Goal: Go to known website: Access a specific website the user already knows

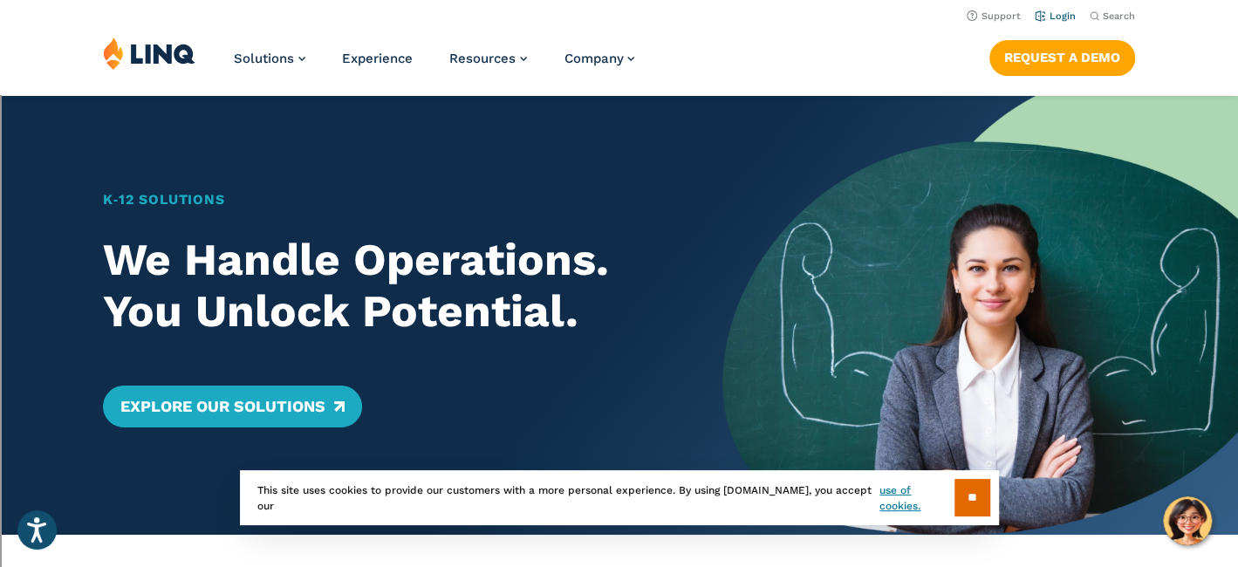
click at [1064, 10] on link "Login" at bounding box center [1055, 15] width 41 height 11
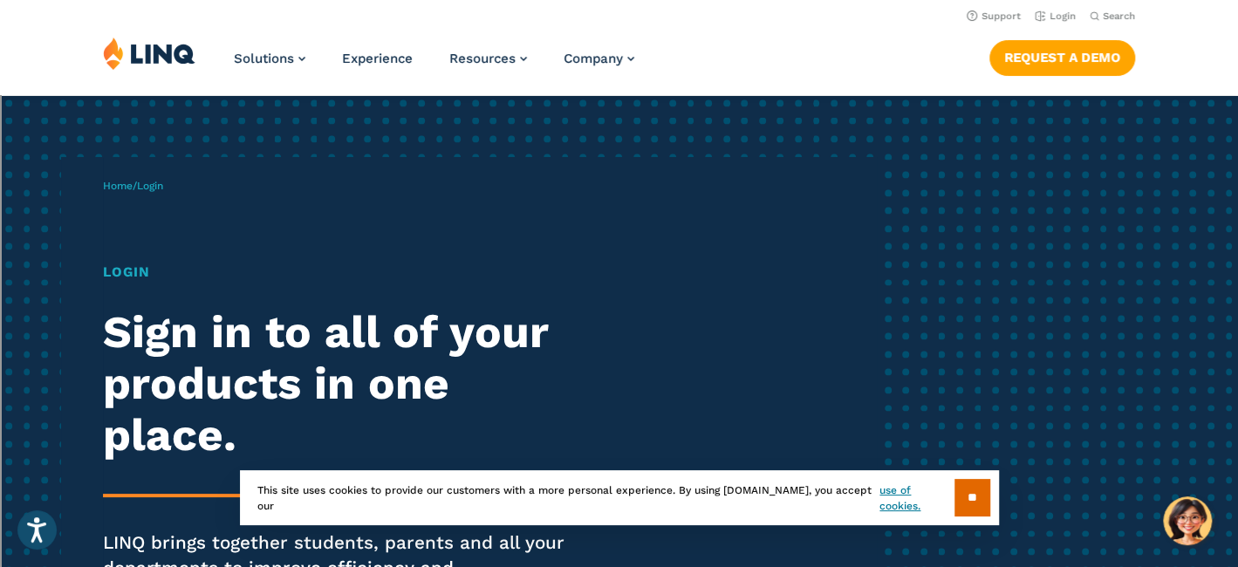
click at [140, 270] on h1 "Login" at bounding box center [341, 272] width 477 height 21
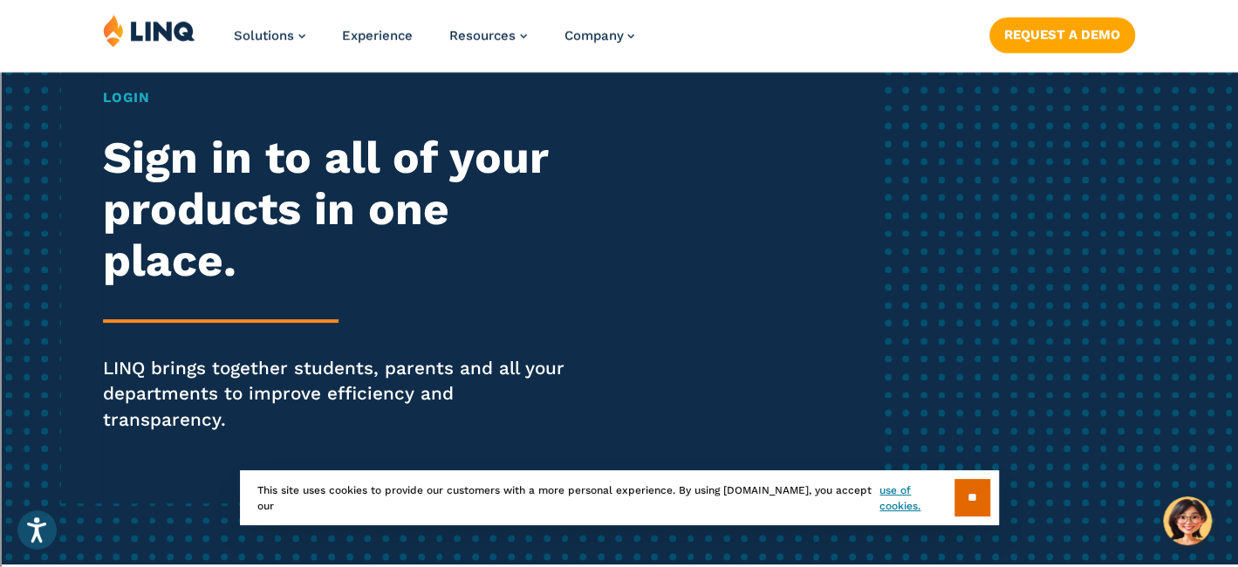
scroll to position [349, 0]
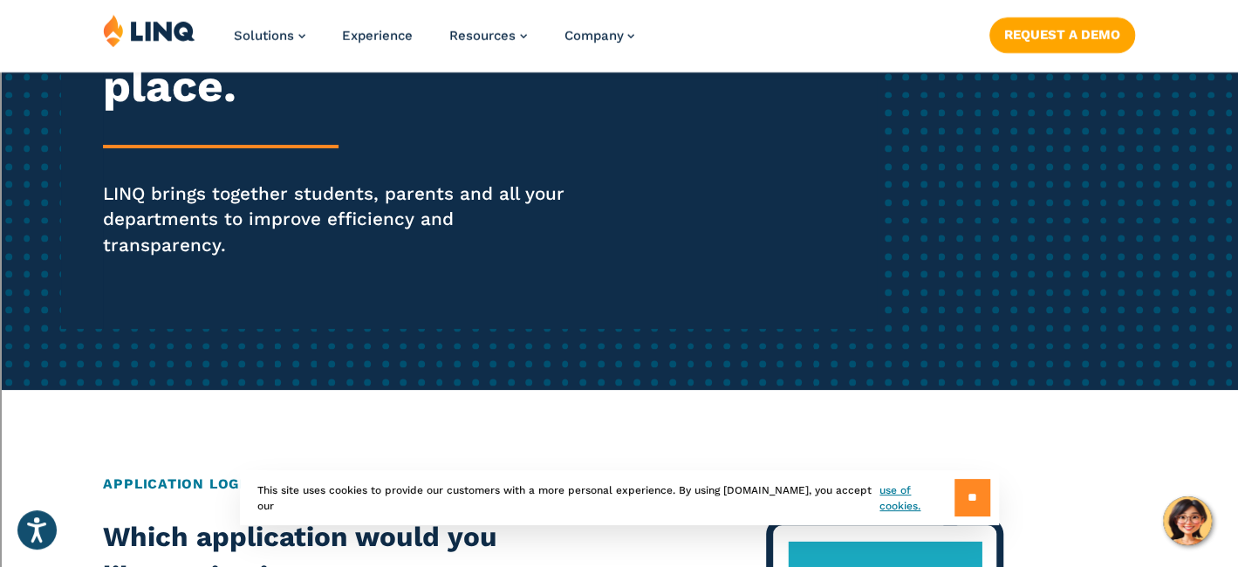
click at [960, 488] on input "**" at bounding box center [972, 498] width 36 height 38
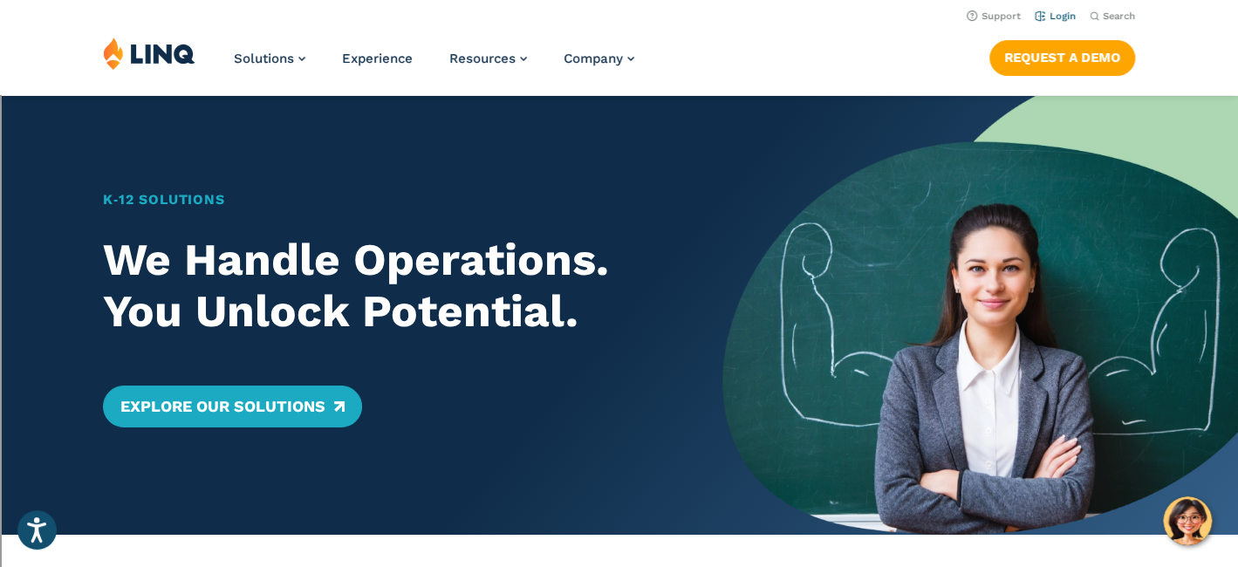
click at [1060, 17] on link "Login" at bounding box center [1055, 15] width 41 height 11
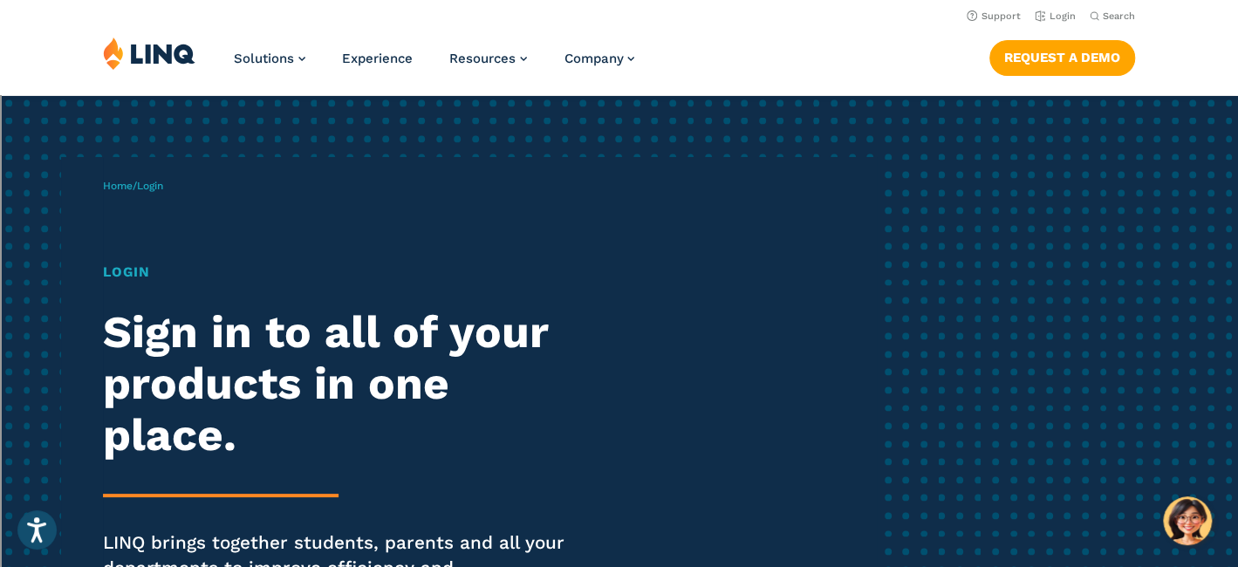
click at [127, 265] on h1 "Login" at bounding box center [341, 272] width 477 height 21
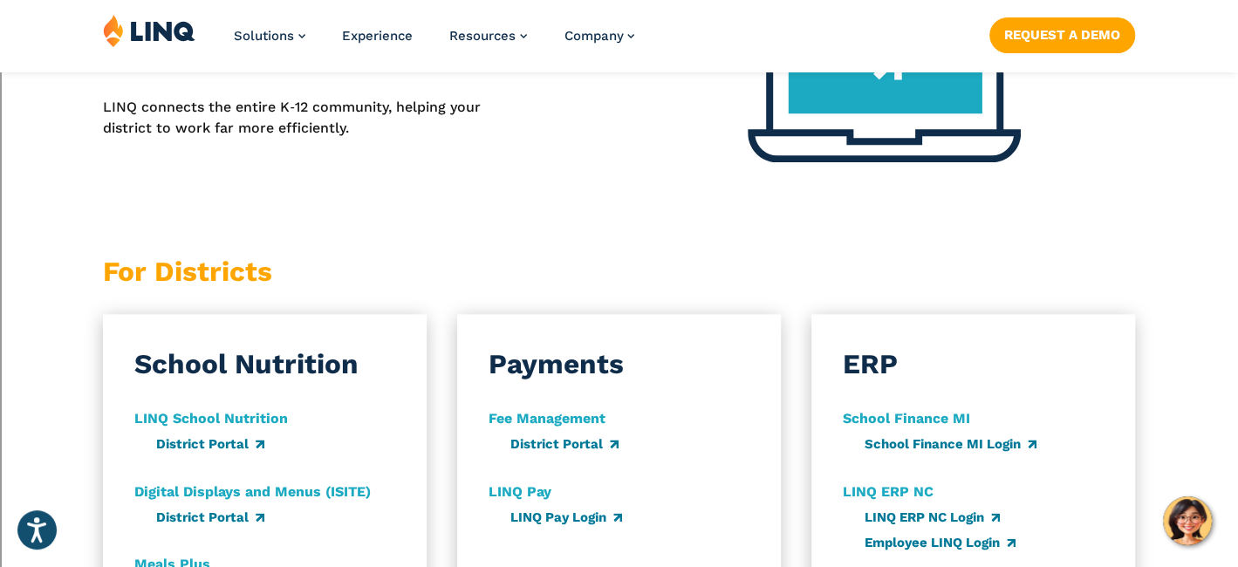
scroll to position [1047, 0]
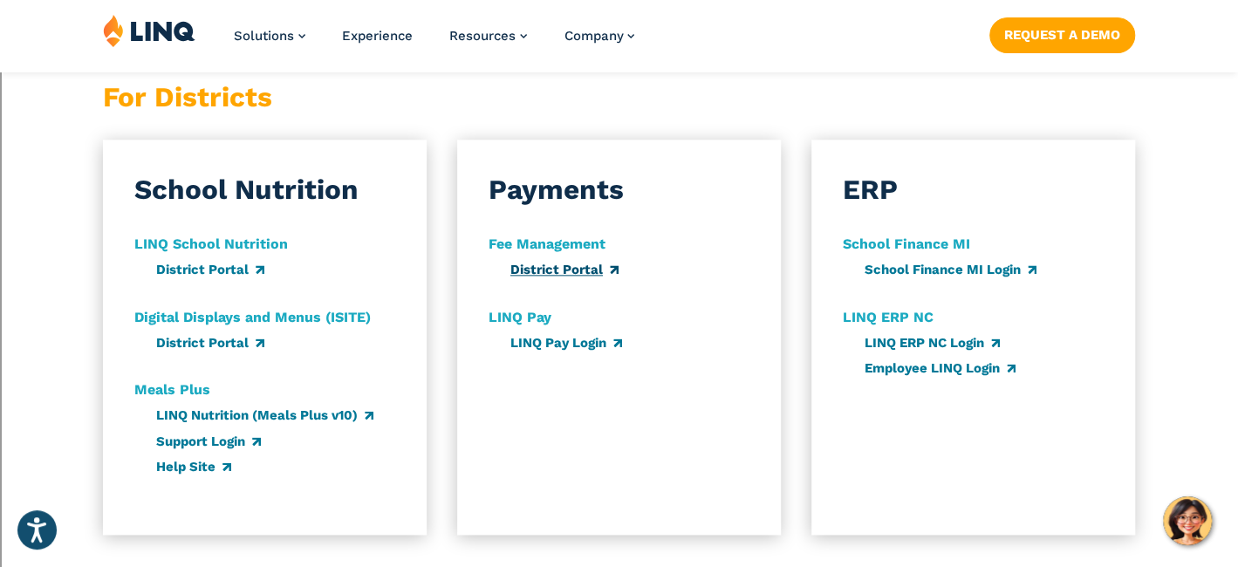
click at [577, 262] on link "District Portal" at bounding box center [564, 270] width 108 height 16
click at [557, 335] on link "LINQ Pay Login" at bounding box center [566, 343] width 112 height 16
